Goal: Navigation & Orientation: Find specific page/section

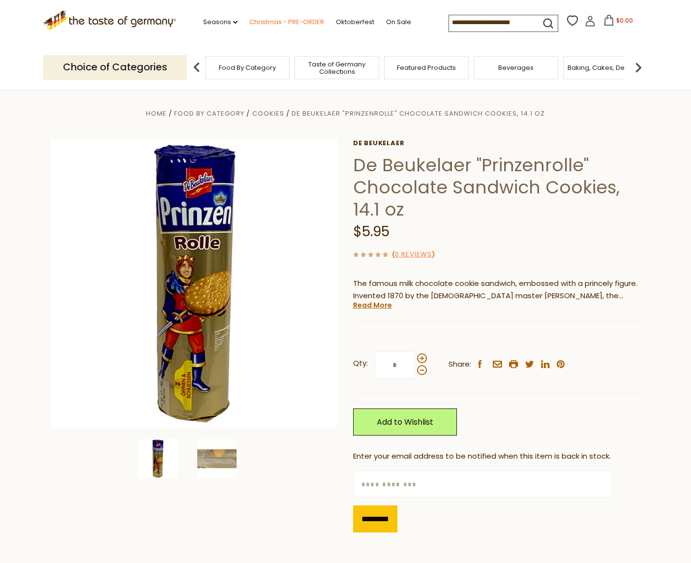
click at [249, 18] on link "Christmas - PRE-ORDER" at bounding box center [286, 22] width 75 height 11
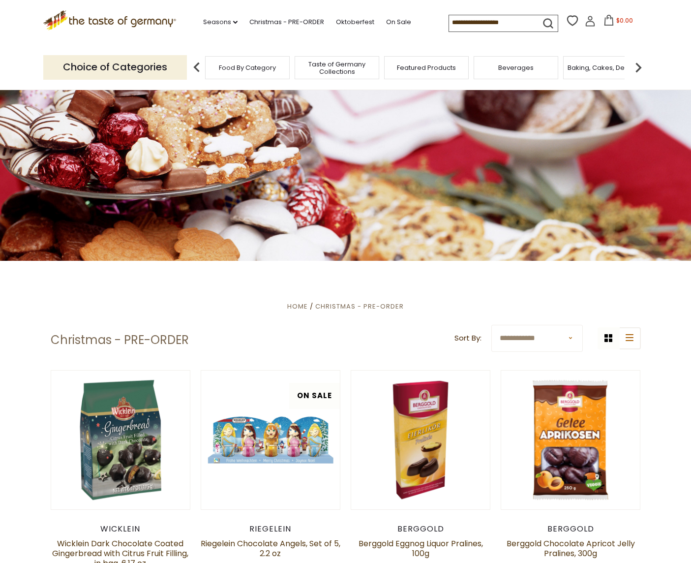
click at [131, 24] on icon ".st0{fill:#EDD300;} .st1{fill:#D33E21;}" at bounding box center [109, 20] width 133 height 20
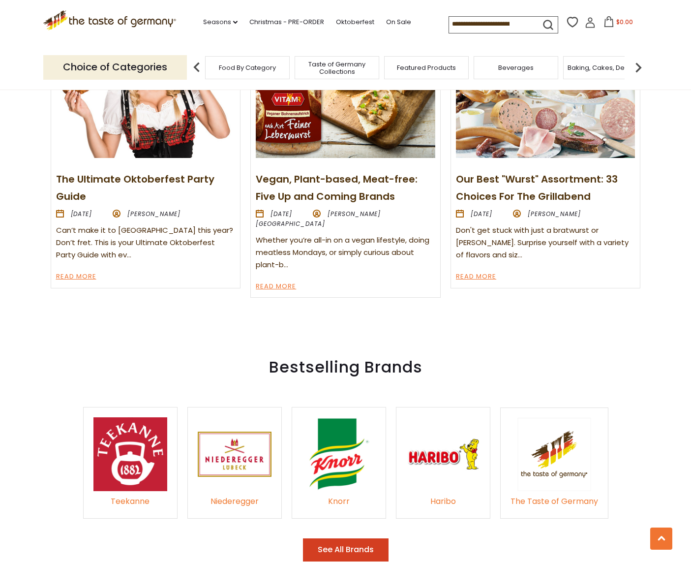
scroll to position [1587, 0]
